Goal: Task Accomplishment & Management: Use online tool/utility

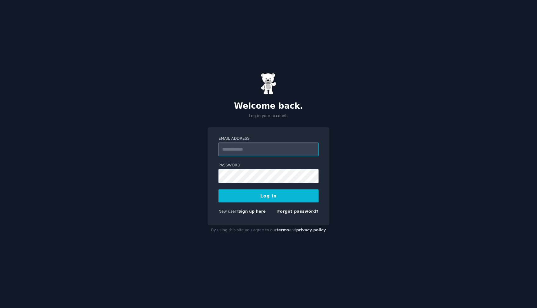
type input "**********"
click at [266, 194] on button "Log In" at bounding box center [268, 195] width 100 height 13
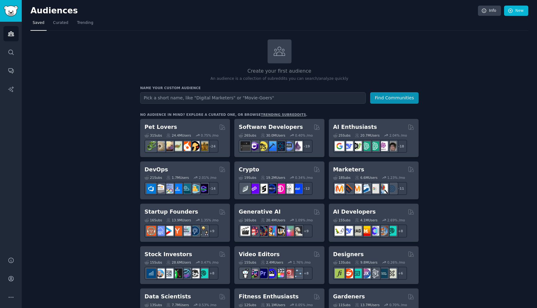
click at [192, 97] on input "text" at bounding box center [252, 97] width 225 height 11
type input "ы"
type input "shopify"
click at [392, 99] on button "Find Communities" at bounding box center [394, 97] width 48 height 11
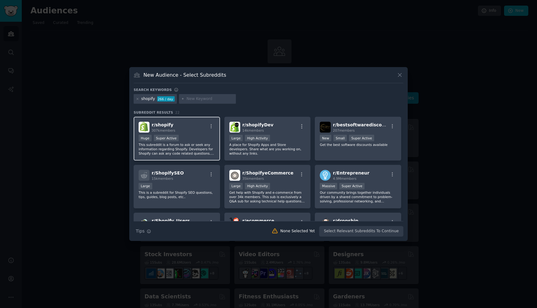
click at [189, 127] on div "r/ shopify 307k members" at bounding box center [177, 127] width 76 height 11
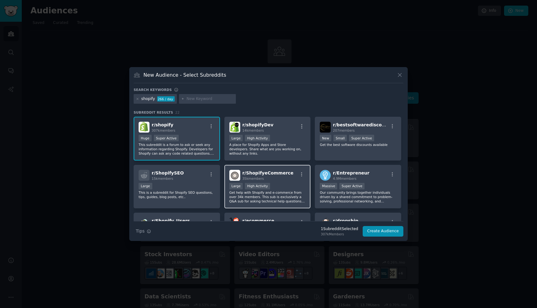
click at [282, 178] on div "35k members" at bounding box center [267, 178] width 51 height 4
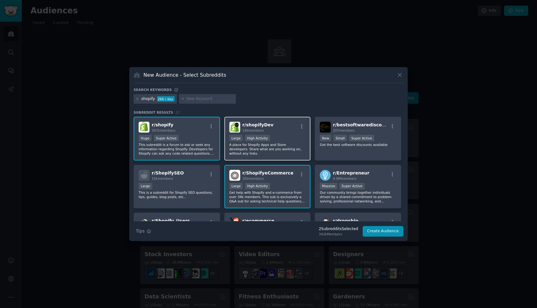
click at [281, 133] on div "r/ shopifyDev 14k members Large High Activity A place for Shopify Apps and Stor…" at bounding box center [267, 139] width 86 height 44
click at [290, 133] on div "r/ shopifyDev 14k members Large High Activity A place for Shopify Apps and Stor…" at bounding box center [267, 139] width 86 height 44
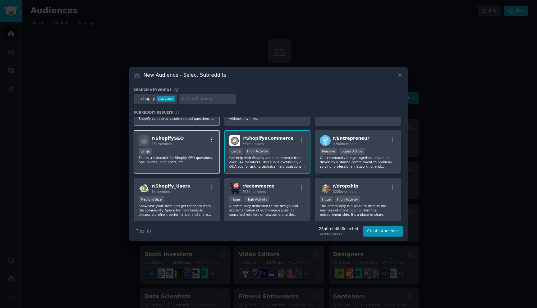
scroll to position [49, 0]
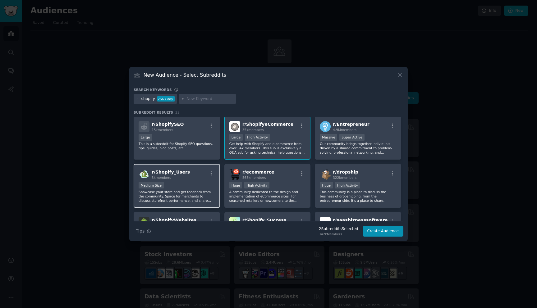
click at [193, 178] on div "r/ Shopify_Users 3k members" at bounding box center [177, 174] width 76 height 11
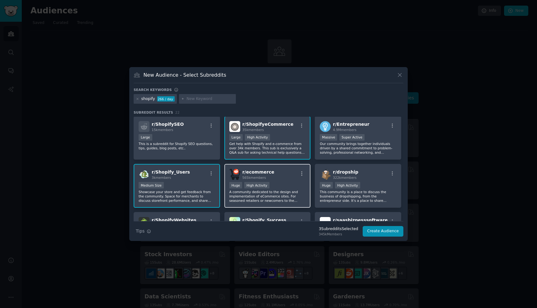
click at [293, 180] on div "r/ ecommerce 565k members Huge High Activity A community dedicated to the desig…" at bounding box center [267, 186] width 86 height 44
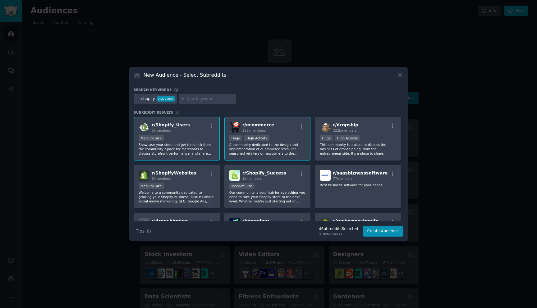
scroll to position [101, 0]
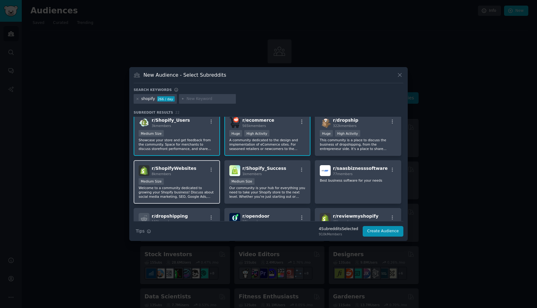
click at [189, 180] on div "Medium Size" at bounding box center [177, 182] width 76 height 8
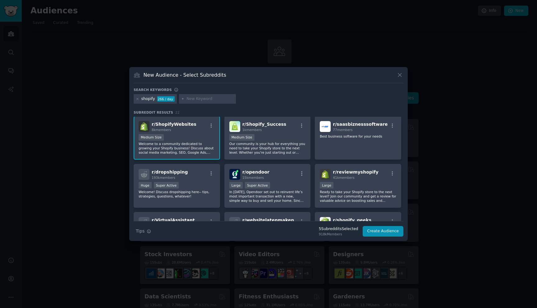
scroll to position [150, 0]
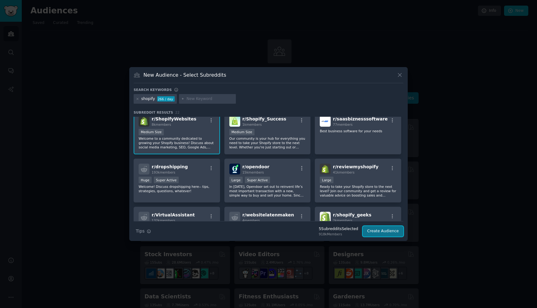
click at [384, 230] on button "Create Audience" at bounding box center [382, 231] width 41 height 11
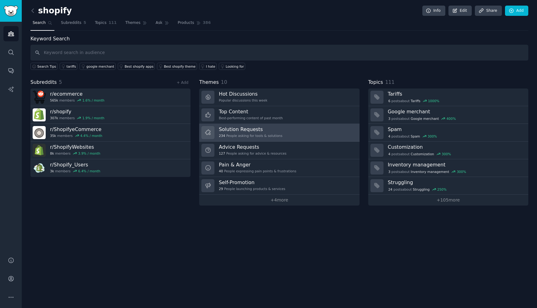
click at [290, 133] on link "Solution Requests 234 People asking for tools & solutions" at bounding box center [279, 133] width 160 height 18
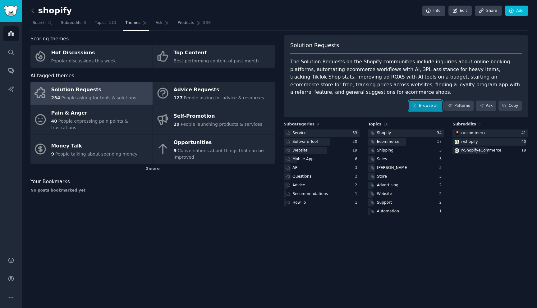
click at [425, 106] on link "Browse all" at bounding box center [425, 106] width 33 height 11
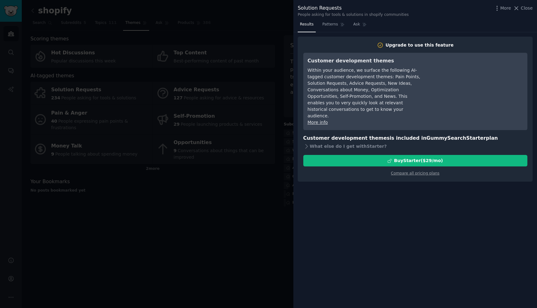
click at [275, 94] on div at bounding box center [268, 154] width 537 height 308
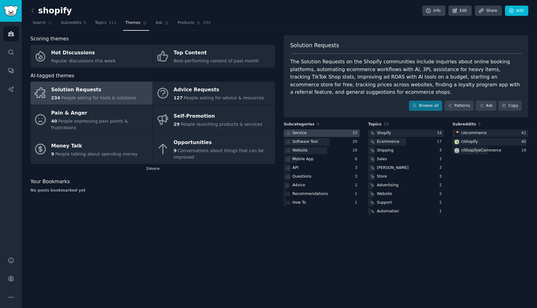
click at [314, 134] on div at bounding box center [322, 134] width 76 height 8
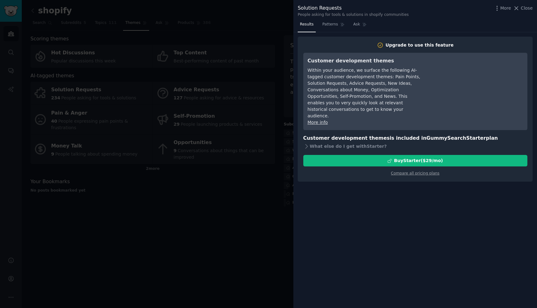
click at [267, 162] on div at bounding box center [268, 154] width 537 height 308
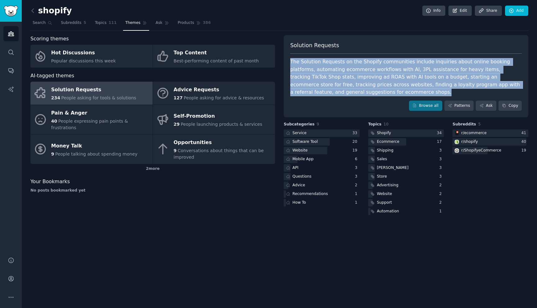
drag, startPoint x: 289, startPoint y: 60, endPoint x: 361, endPoint y: 91, distance: 79.0
click at [361, 91] on div "Solution Requests The Solution Requests on the Shopify communities include inqu…" at bounding box center [406, 76] width 244 height 83
copy div "The Solution Requests on the Shopify communities include inquiries about online…"
